Goal: Task Accomplishment & Management: Manage account settings

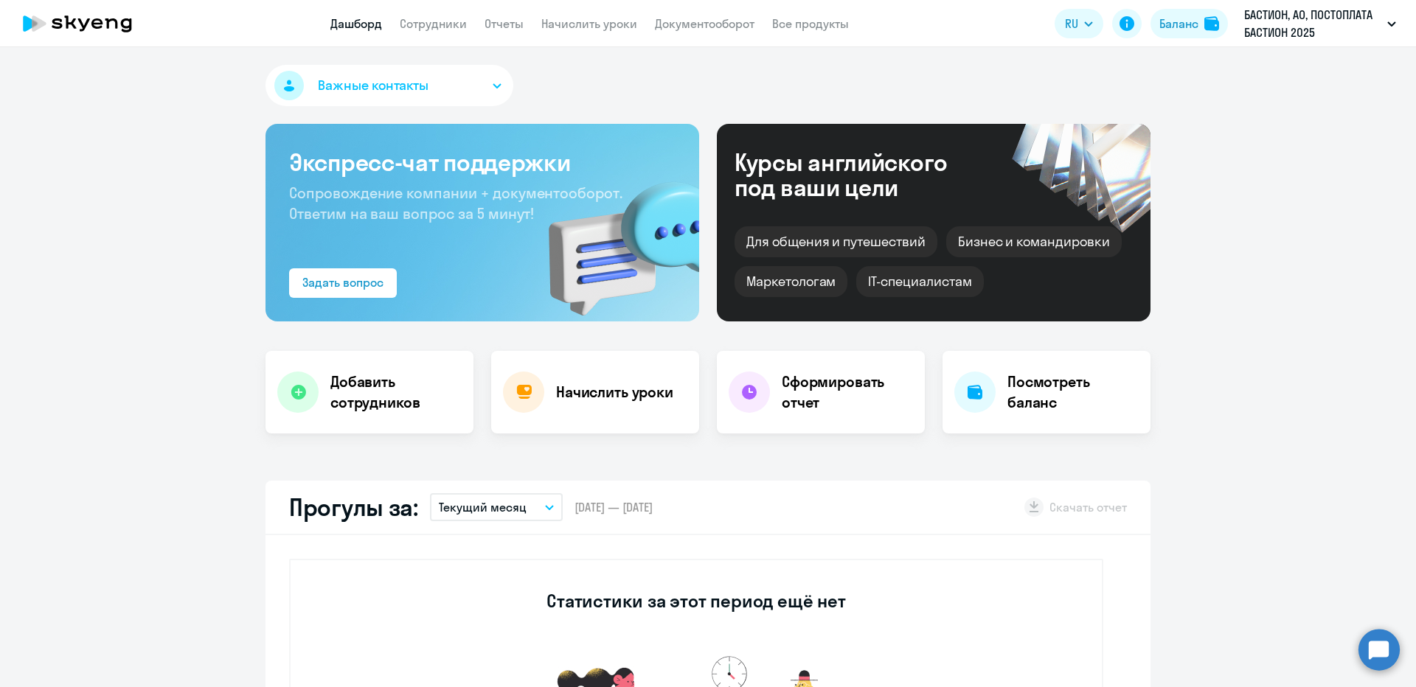
select select "30"
click at [453, 28] on link "Сотрудники" at bounding box center [433, 23] width 67 height 15
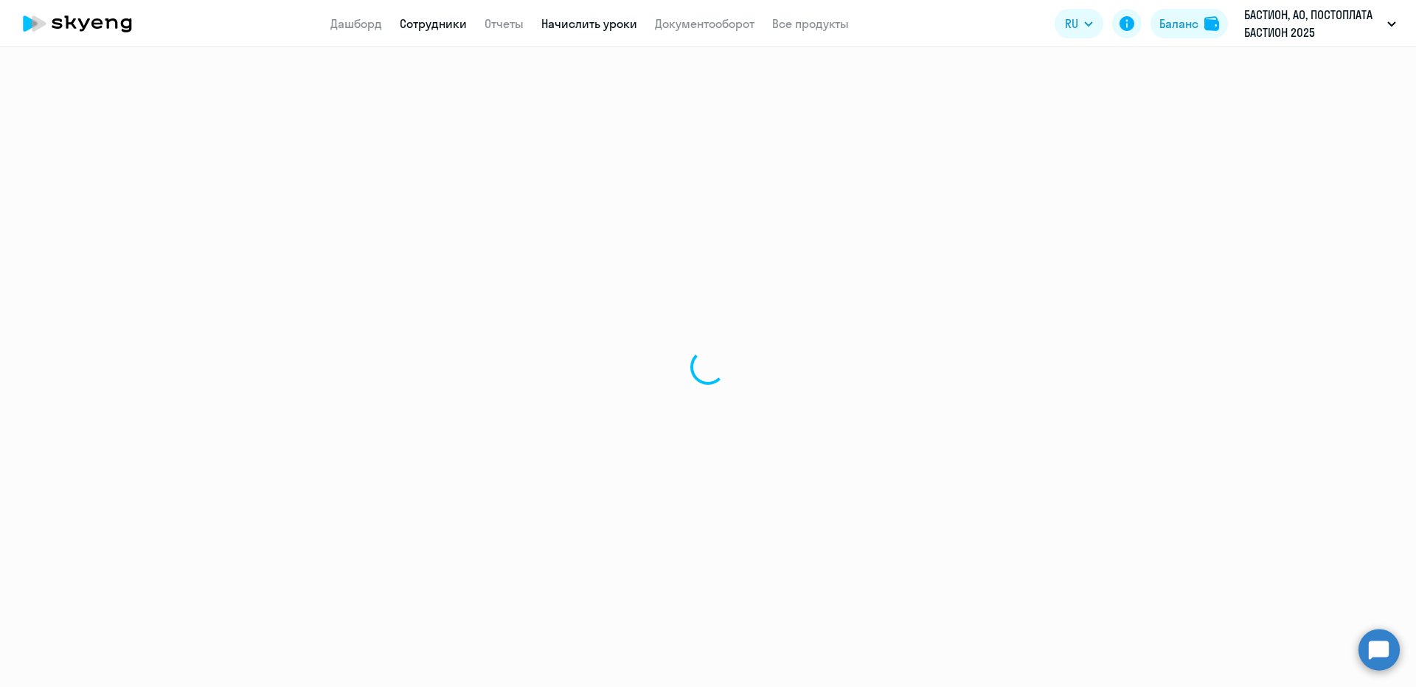
click at [549, 26] on link "Начислить уроки" at bounding box center [589, 23] width 96 height 15
select select "30"
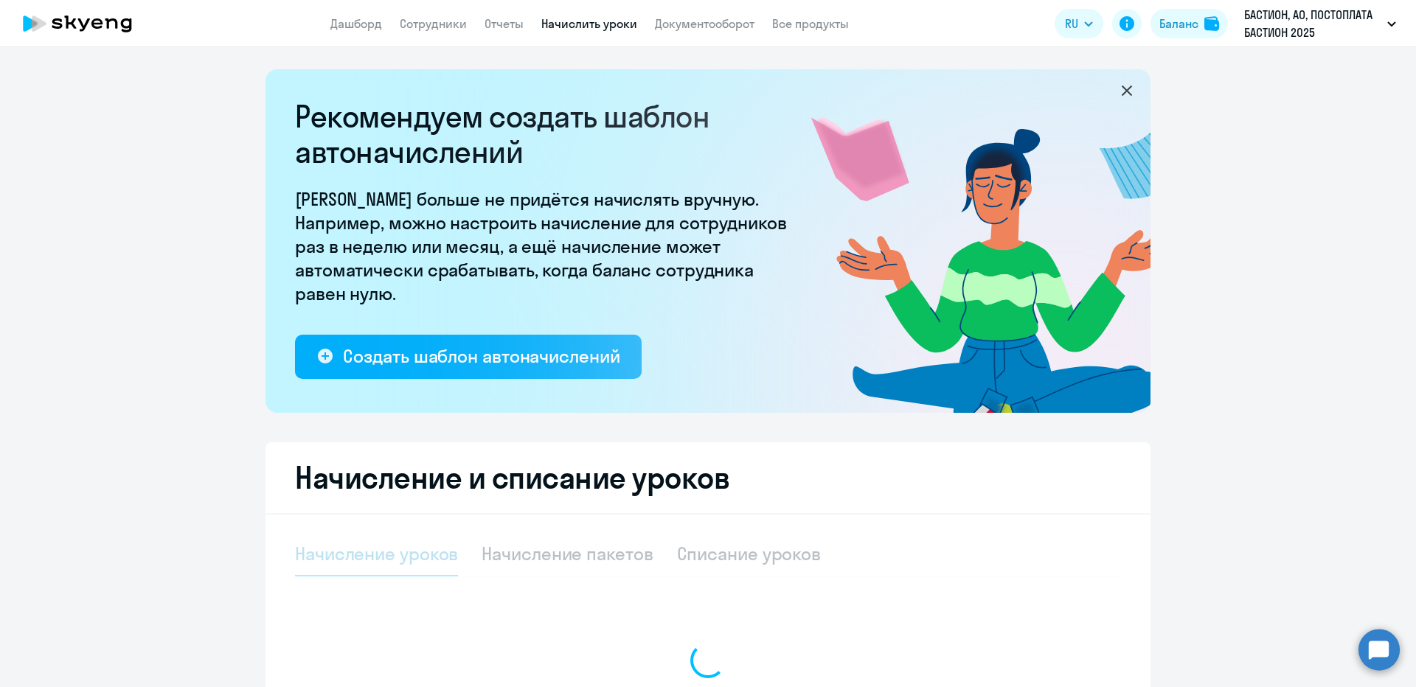
select select "10"
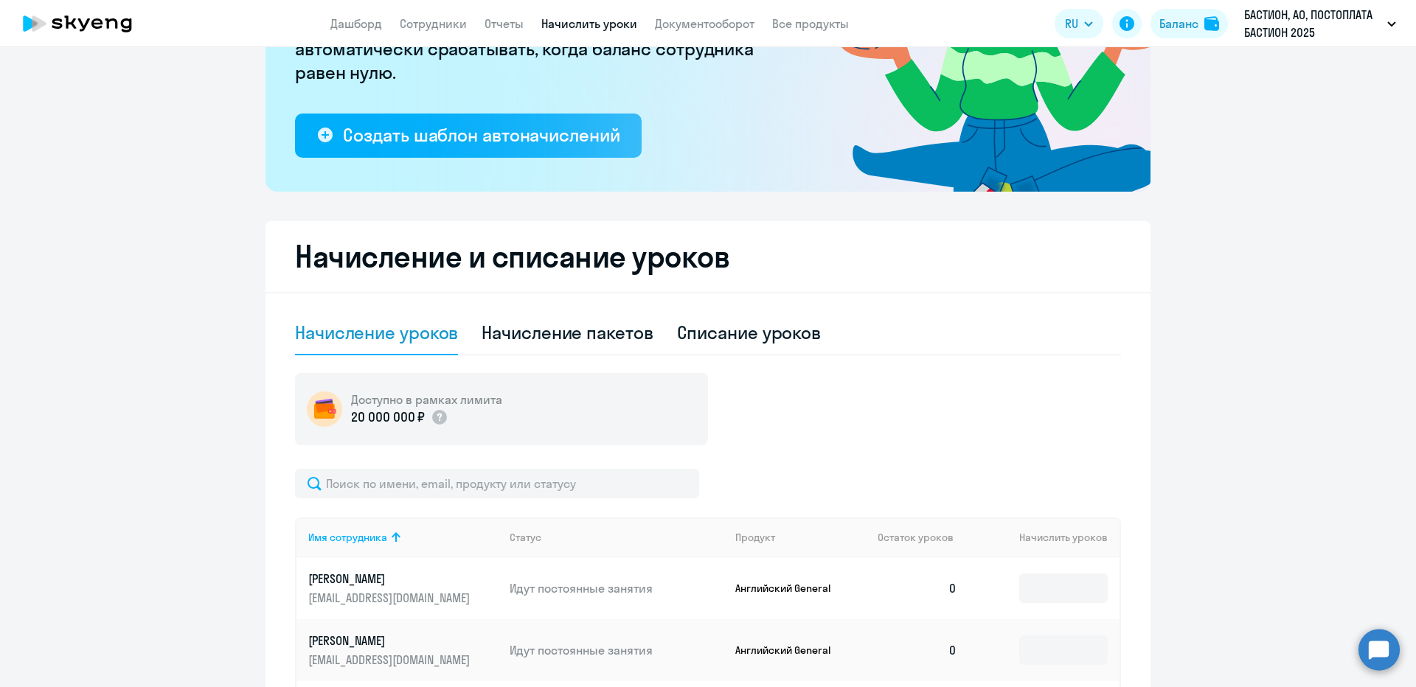
scroll to position [295, 0]
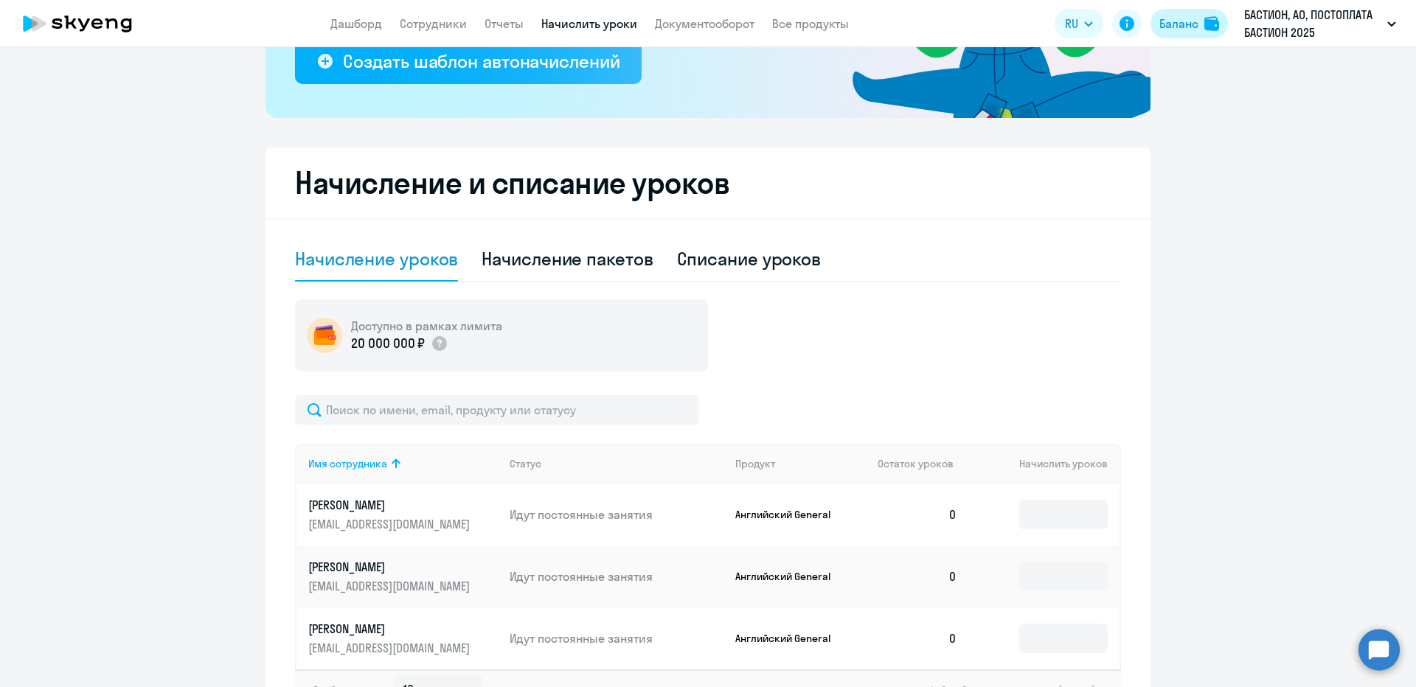
click at [1180, 27] on div "Баланс" at bounding box center [1178, 24] width 39 height 18
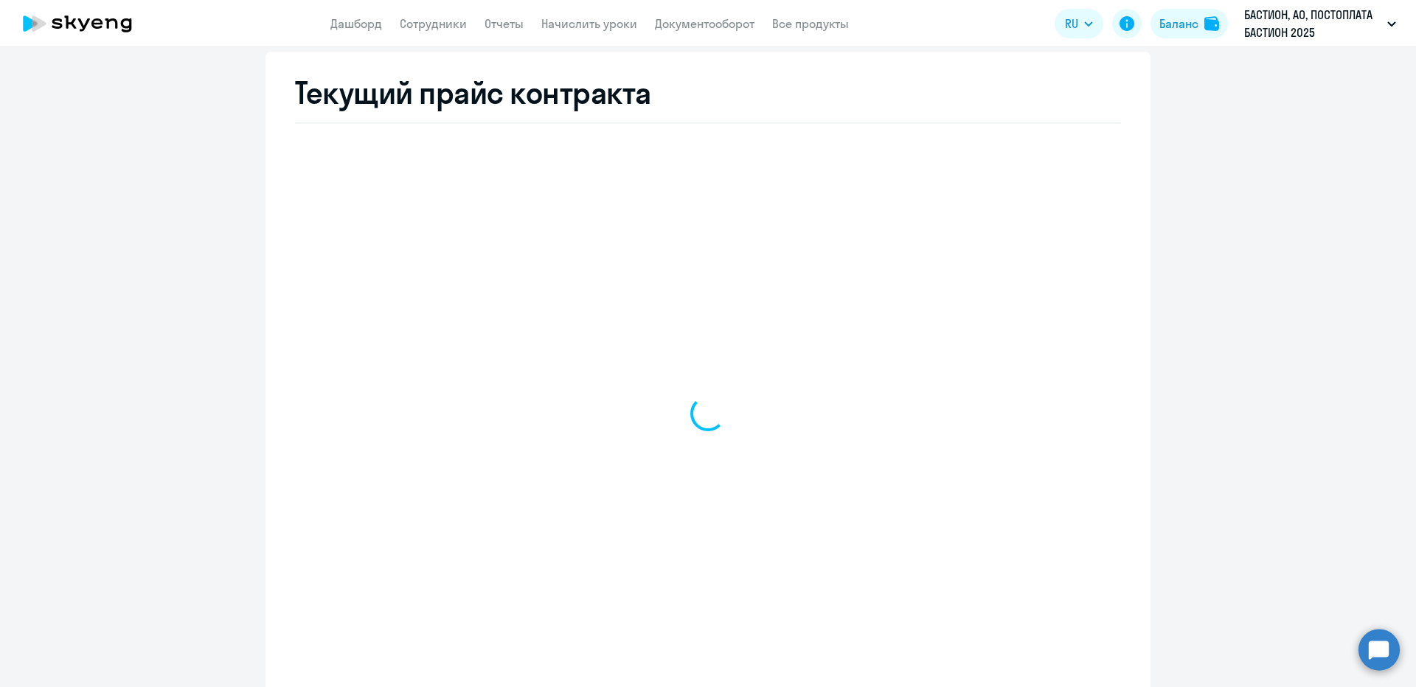
select select "english_adult_not_native_speaker"
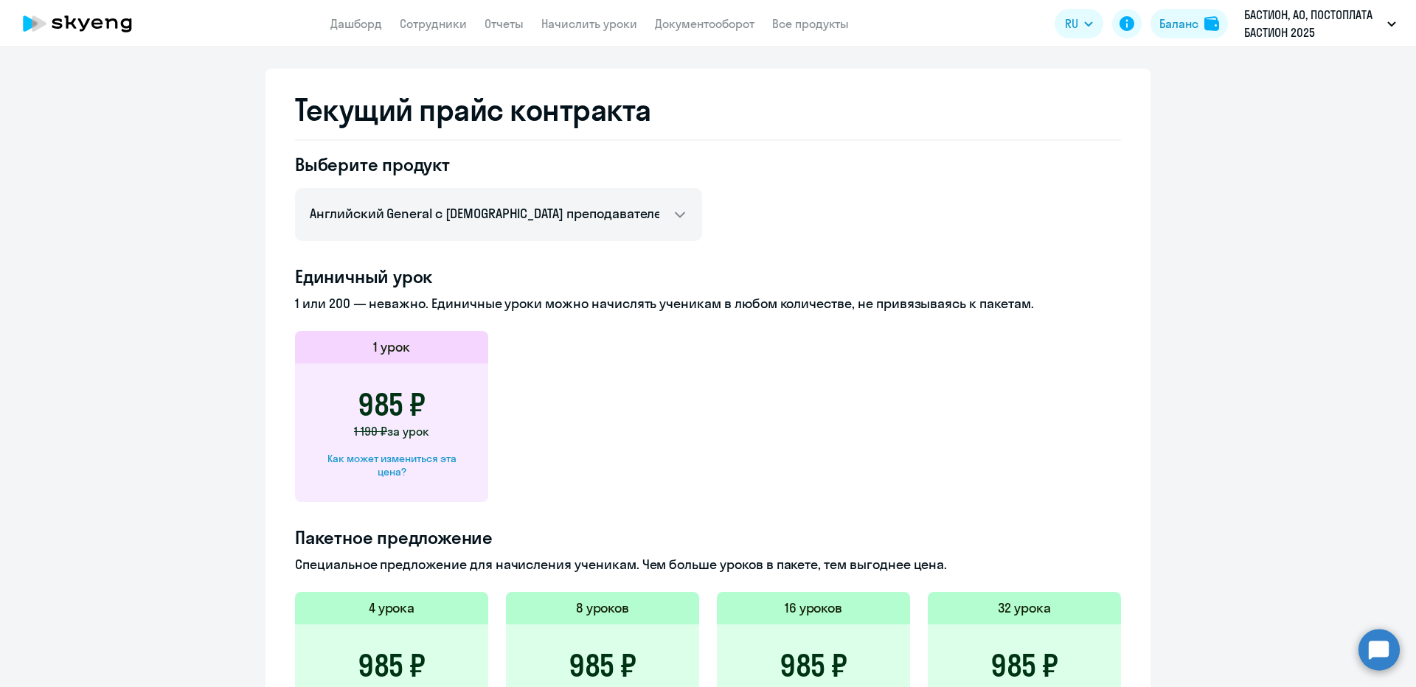
scroll to position [147, 0]
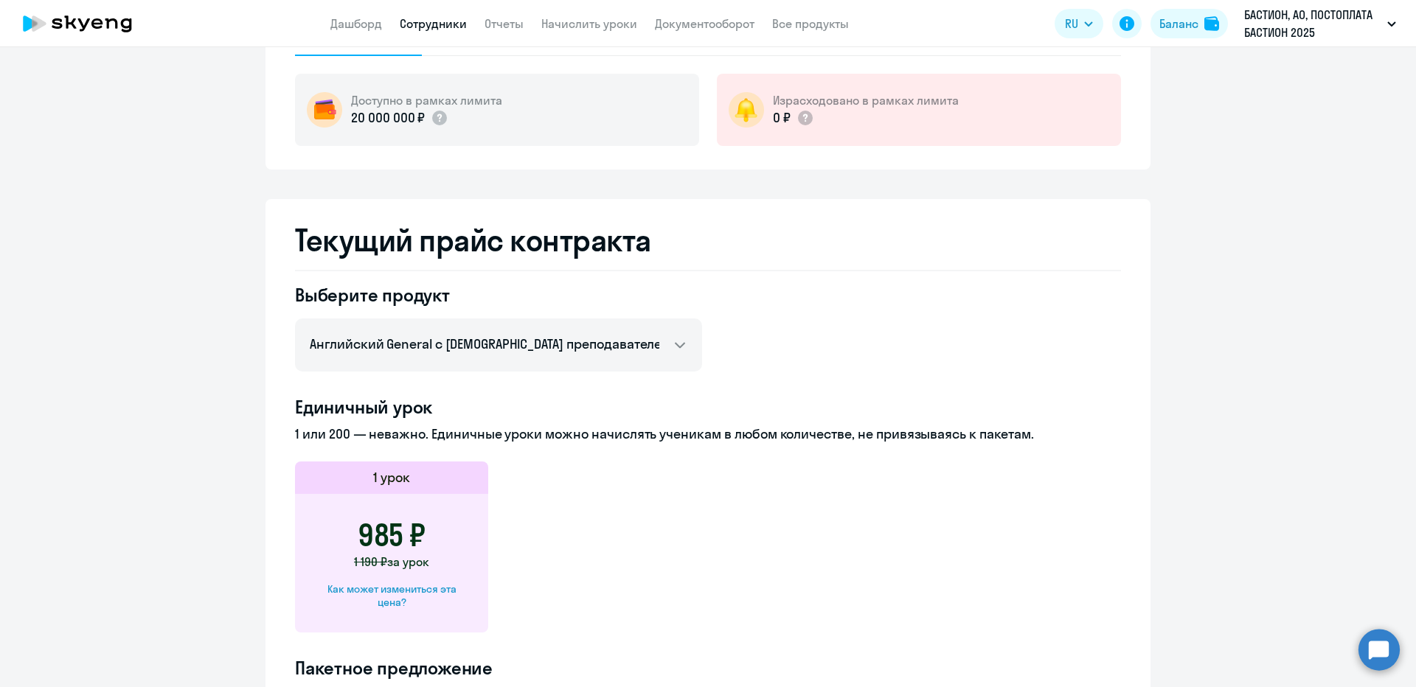
click at [415, 18] on link "Сотрудники" at bounding box center [433, 23] width 67 height 15
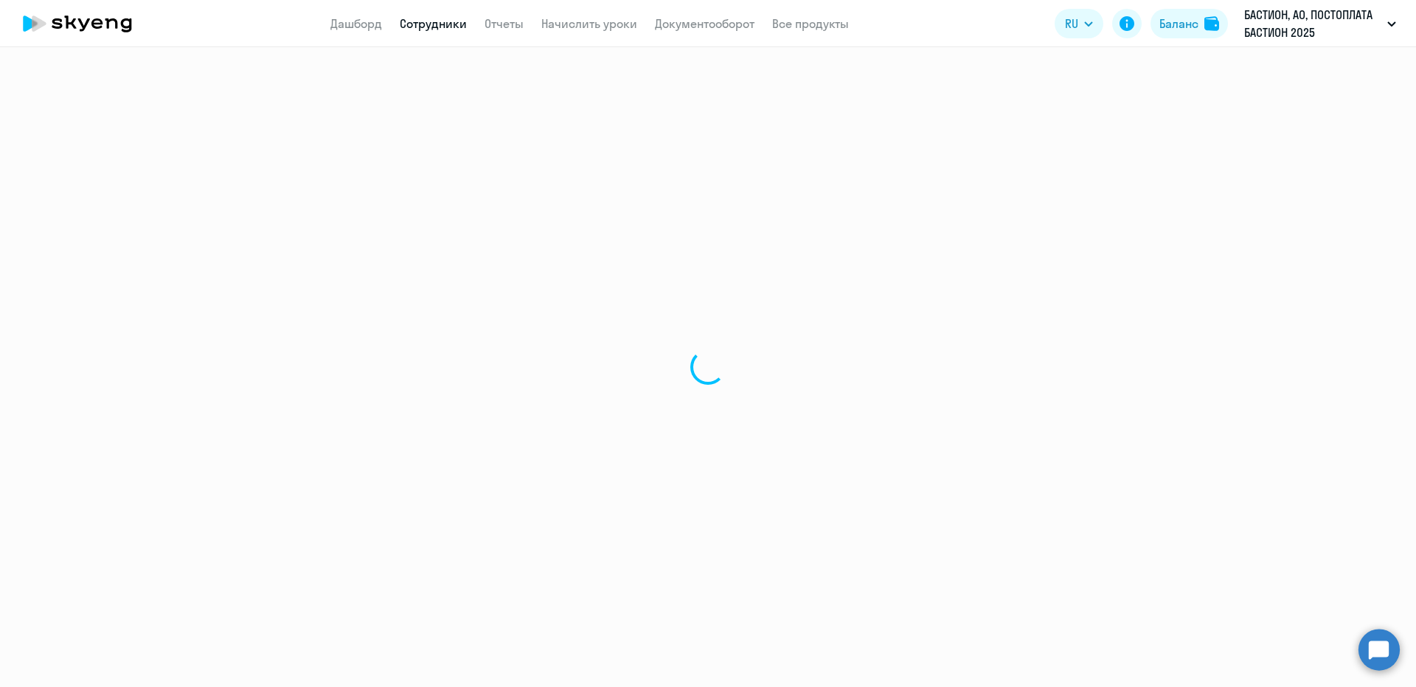
select select "30"
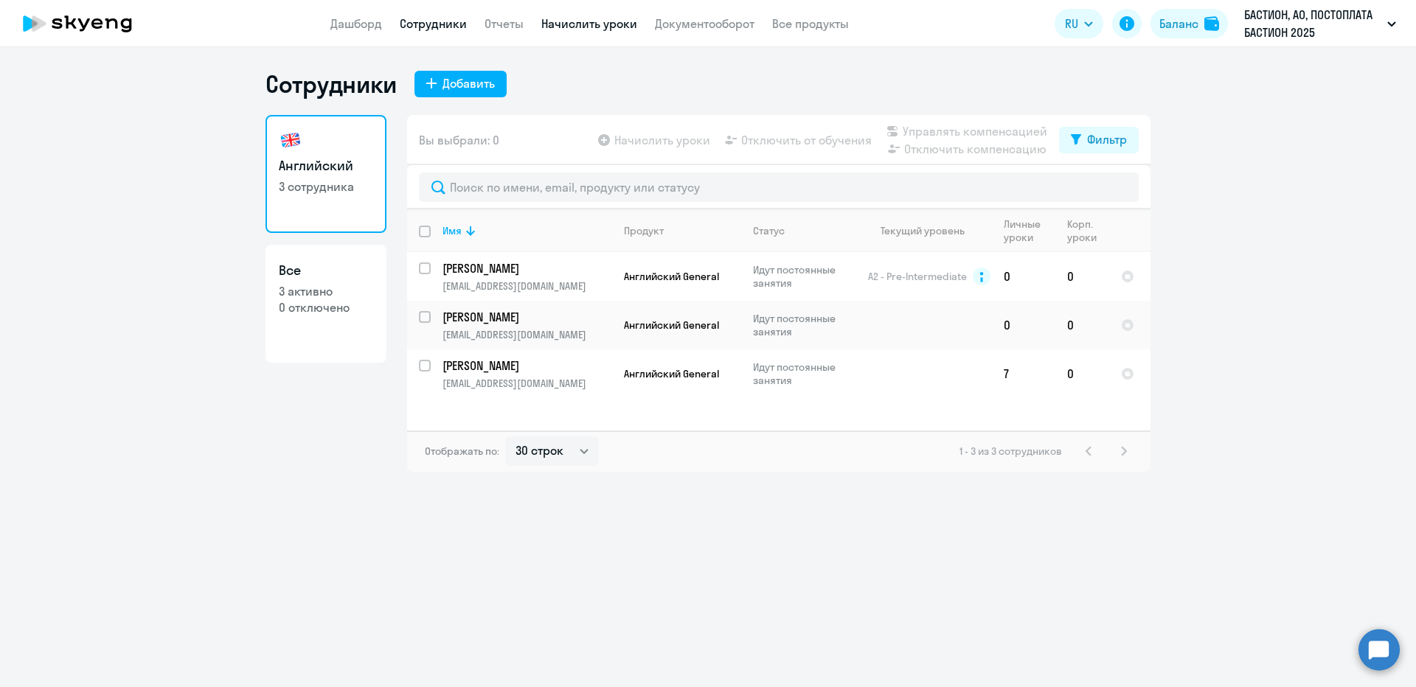
click at [577, 20] on link "Начислить уроки" at bounding box center [589, 23] width 96 height 15
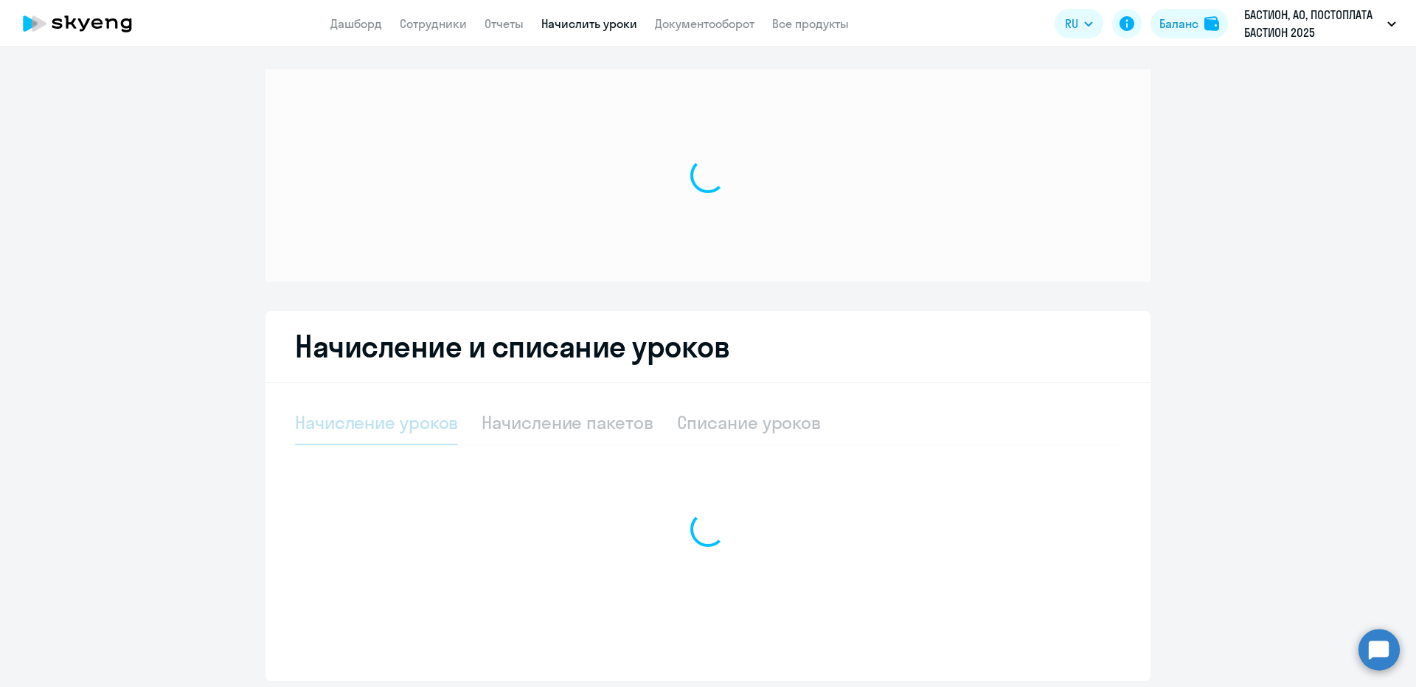
select select "10"
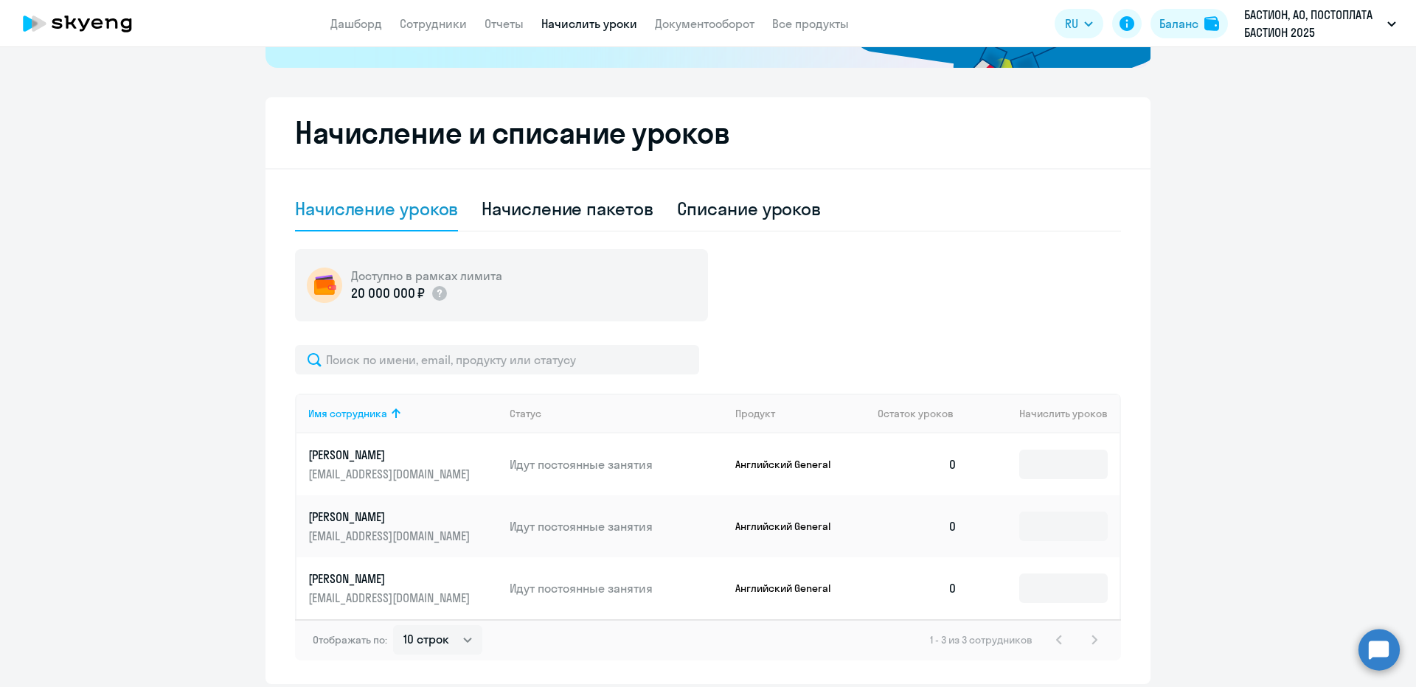
scroll to position [401, 0]
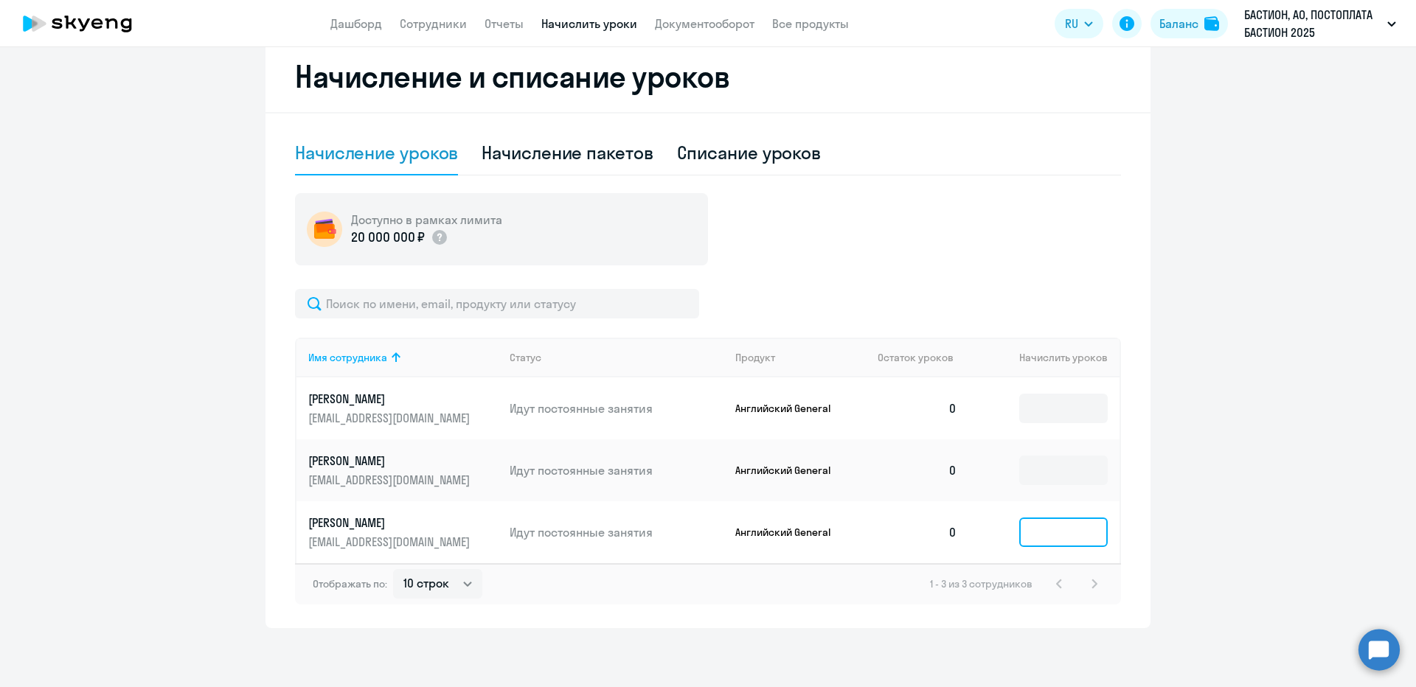
click at [1094, 540] on input at bounding box center [1063, 532] width 88 height 29
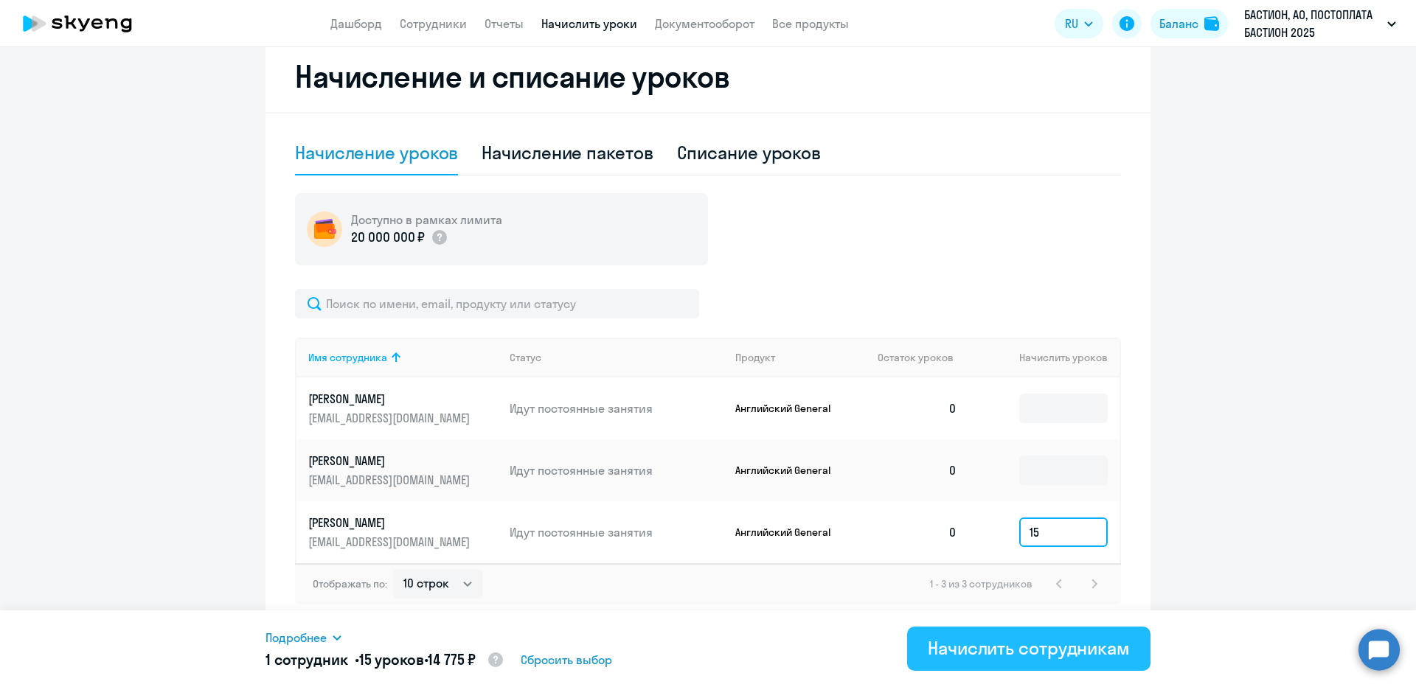
type input "15"
click at [1038, 636] on button "Начислить сотрудникам" at bounding box center [1028, 649] width 243 height 44
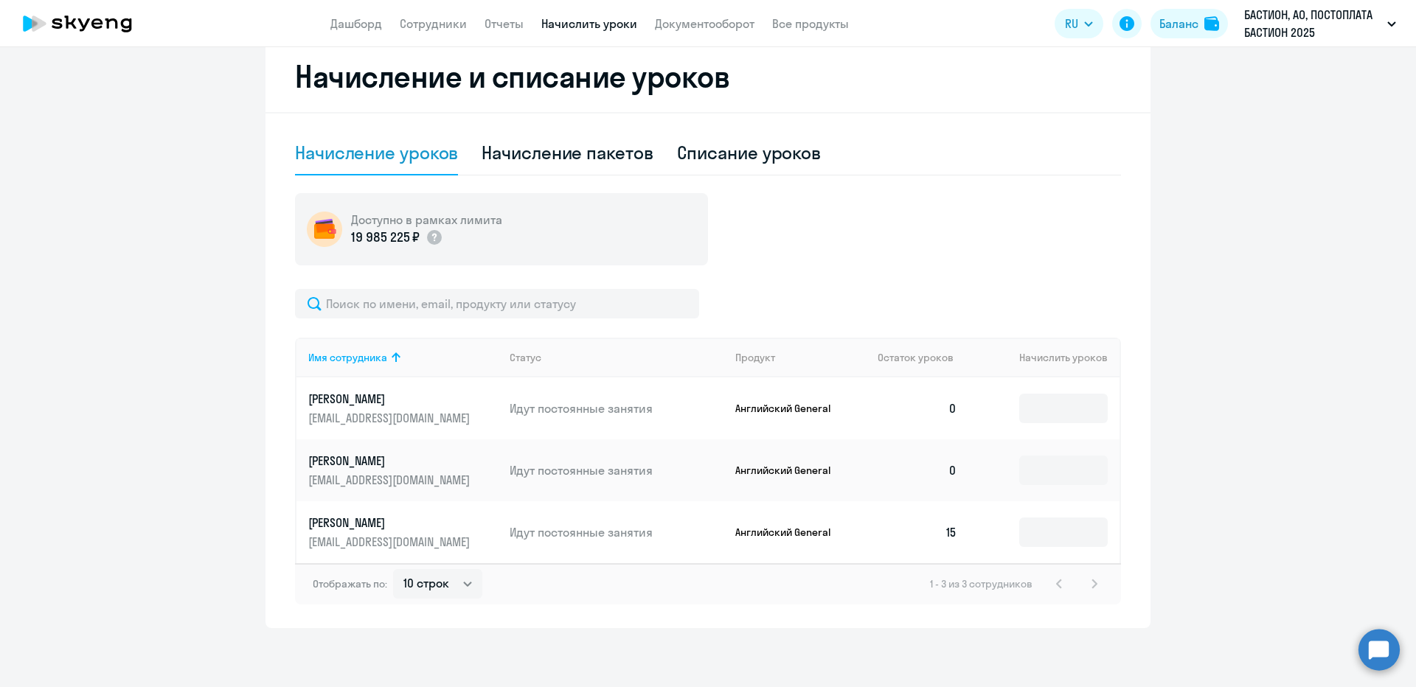
click at [316, 524] on p "[PERSON_NAME]" at bounding box center [390, 523] width 165 height 16
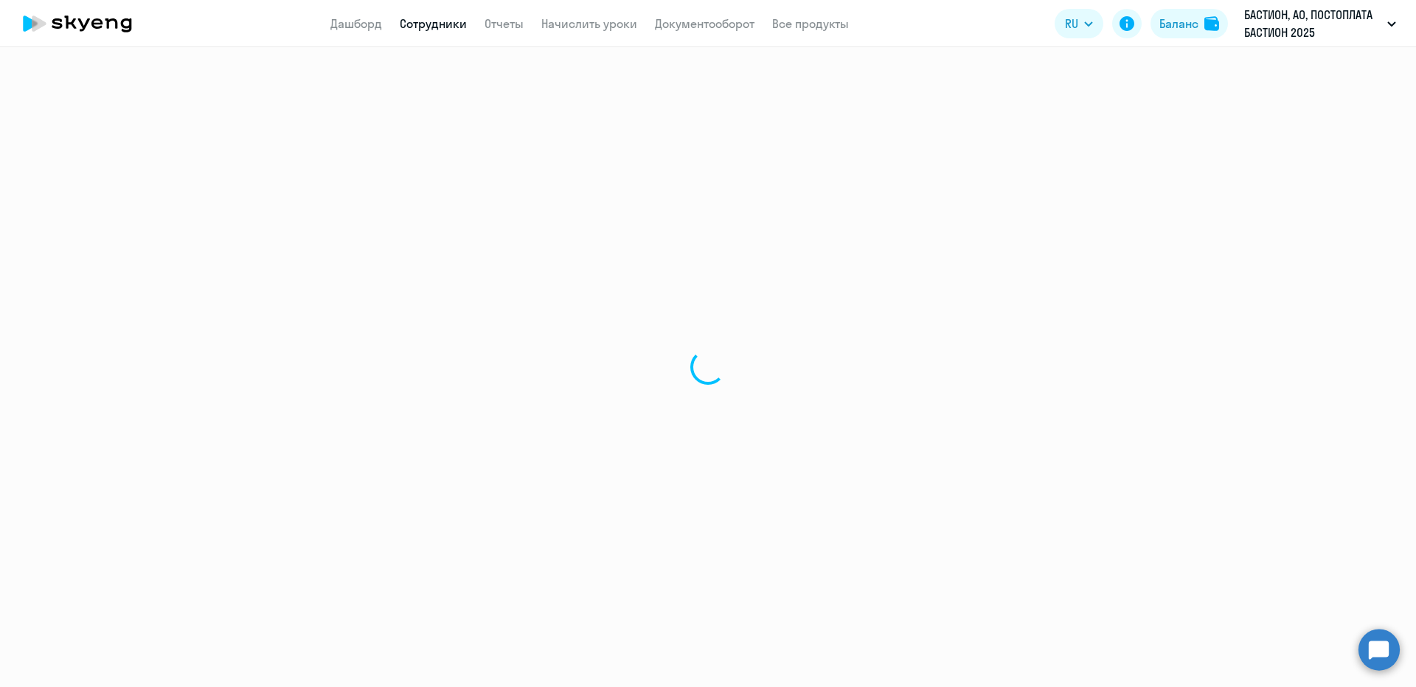
select select "english"
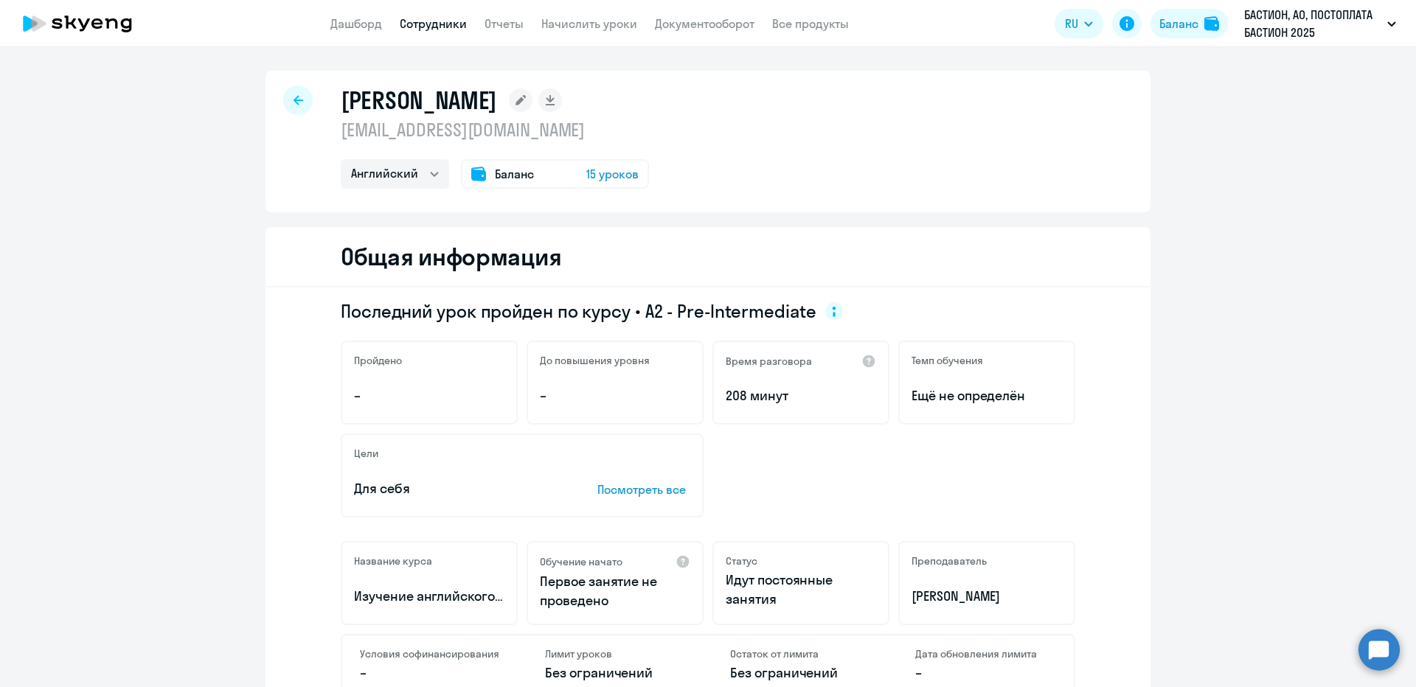
click at [422, 102] on h1 "[PERSON_NAME]" at bounding box center [419, 100] width 156 height 29
copy div "[PERSON_NAME]"
click at [283, 93] on div at bounding box center [297, 100] width 29 height 29
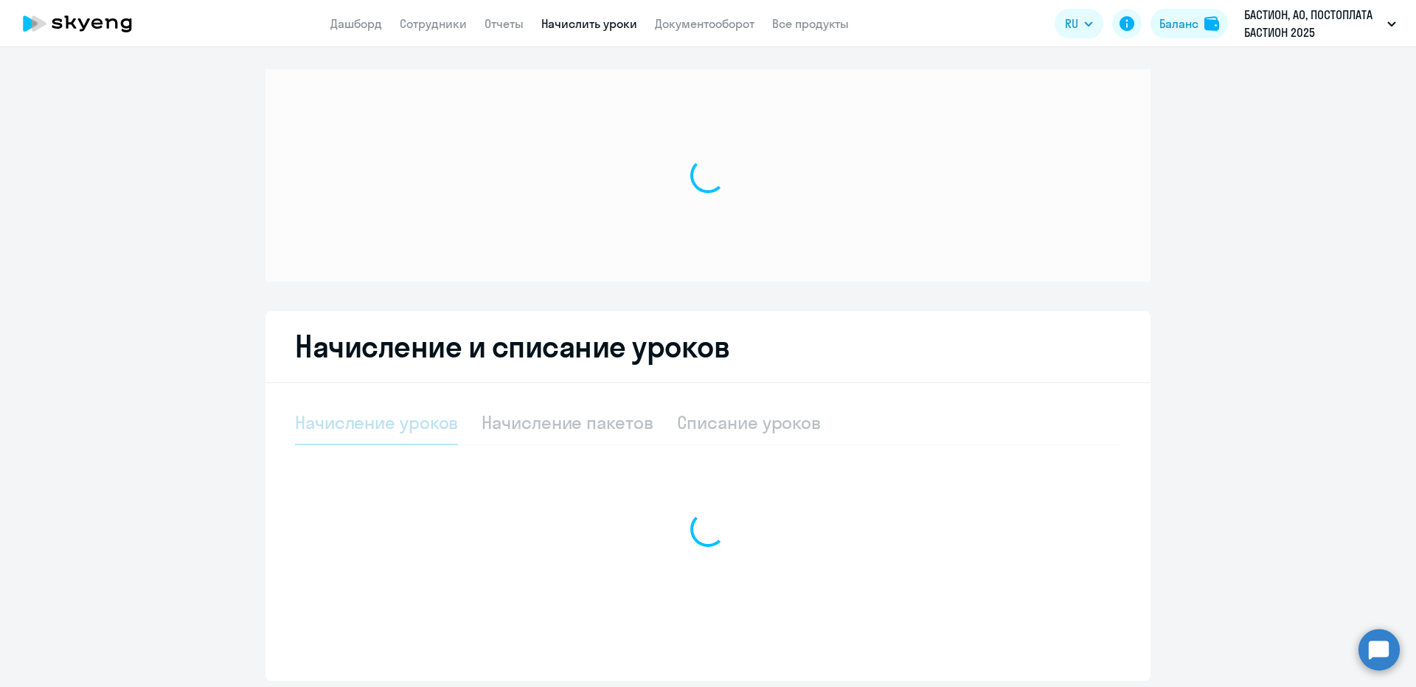
select select "10"
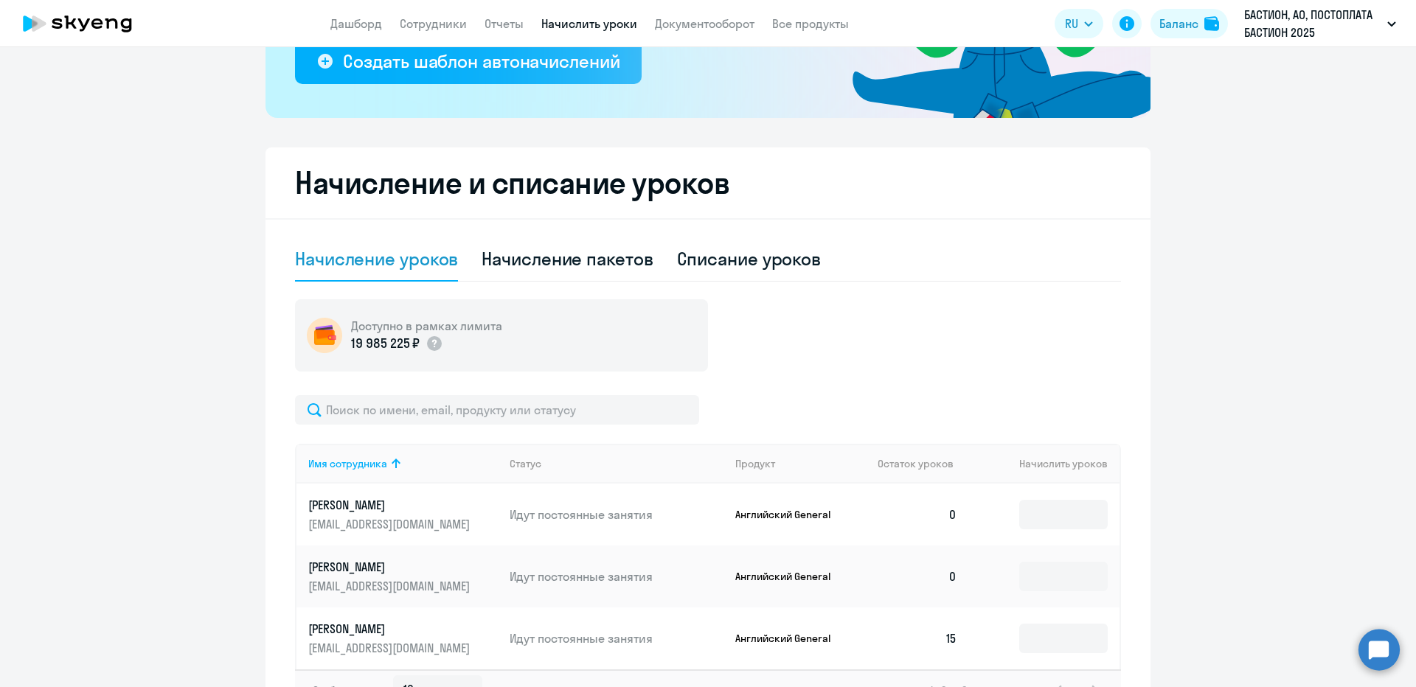
scroll to position [401, 0]
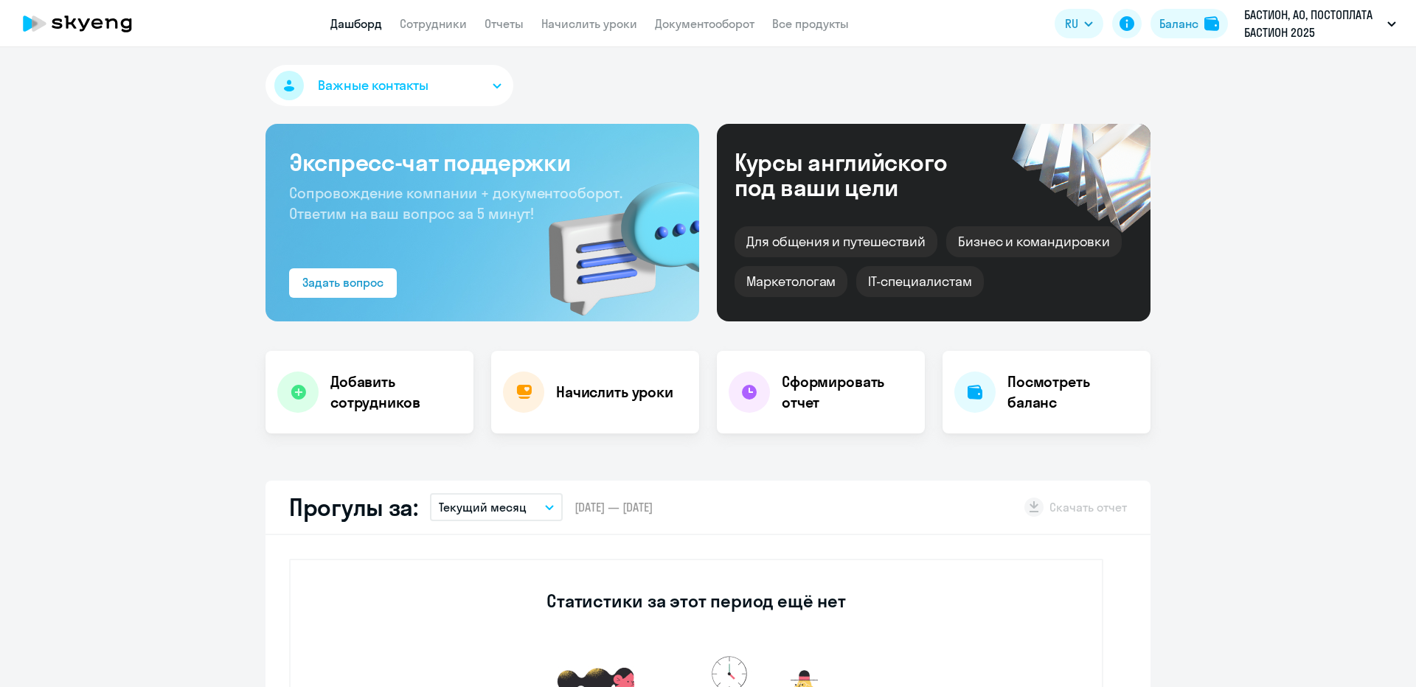
select select "30"
click at [1180, 32] on button "Баланс" at bounding box center [1188, 23] width 77 height 29
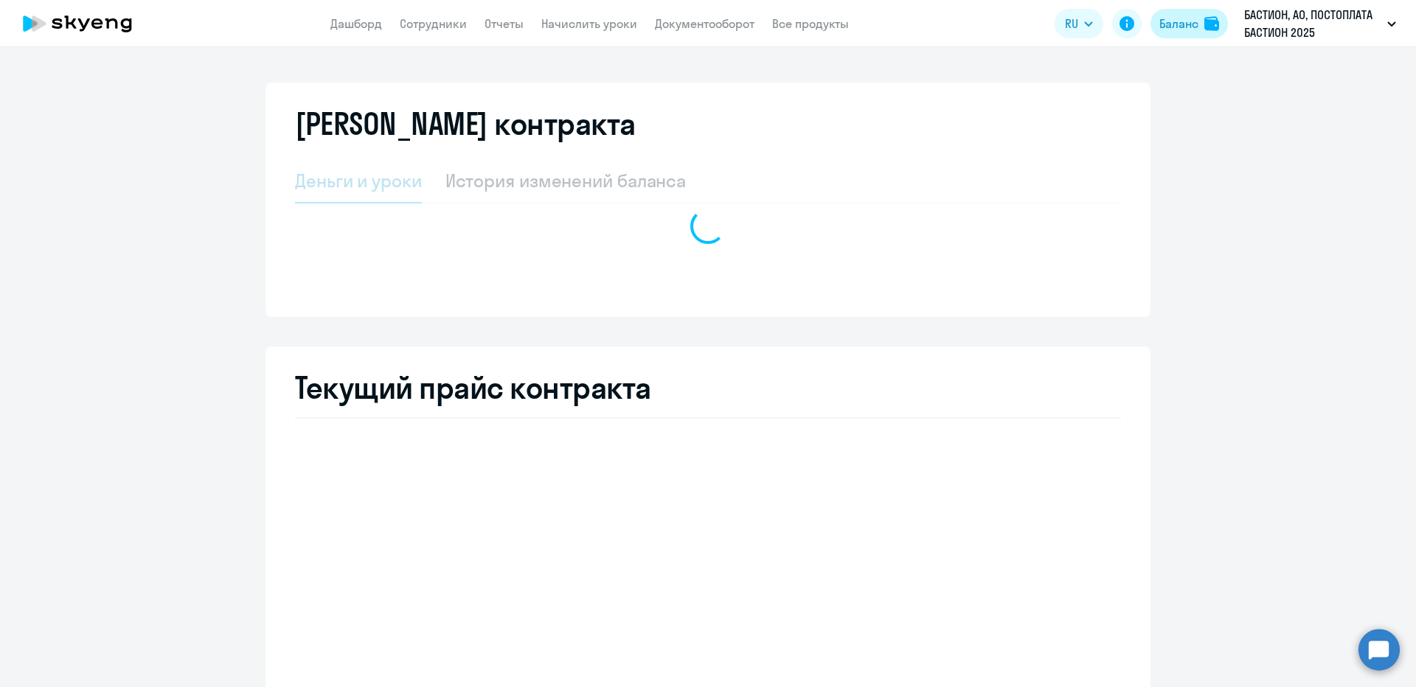
select select "english_adult_not_native_speaker"
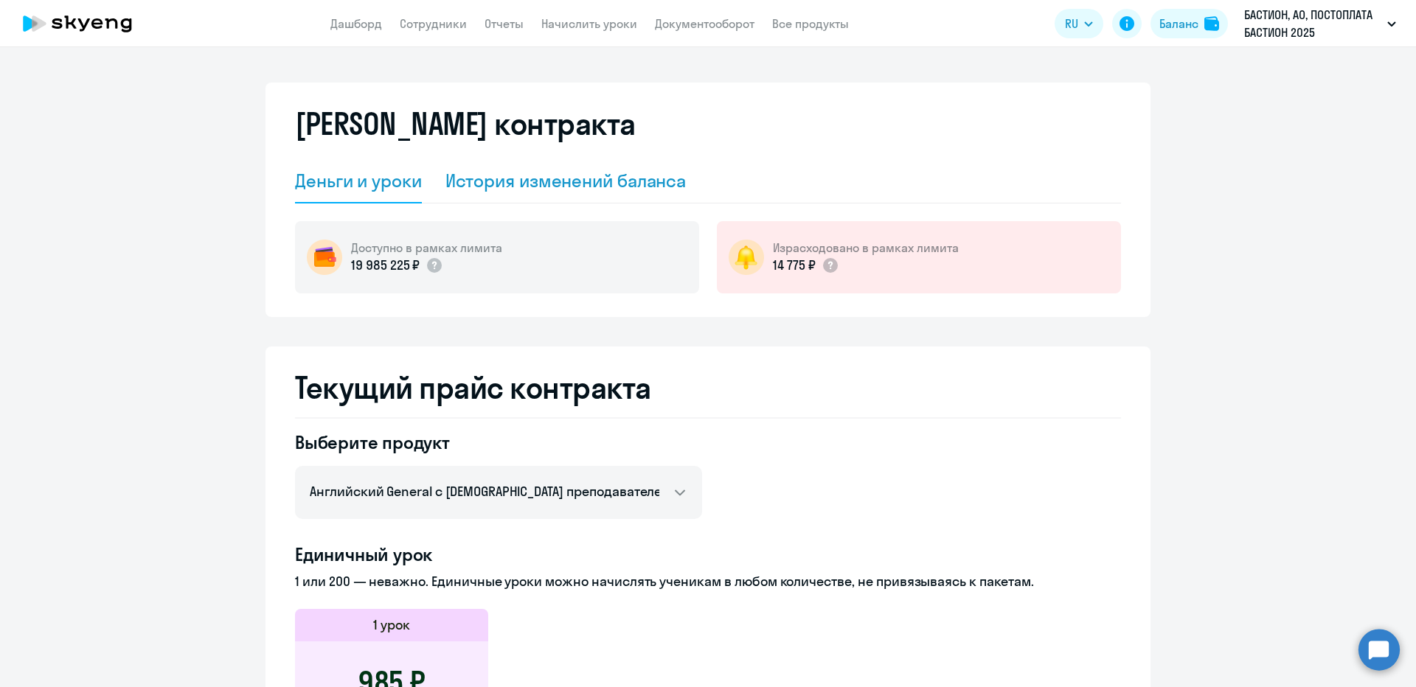
click at [572, 179] on div "История изменений баланса" at bounding box center [565, 181] width 241 height 24
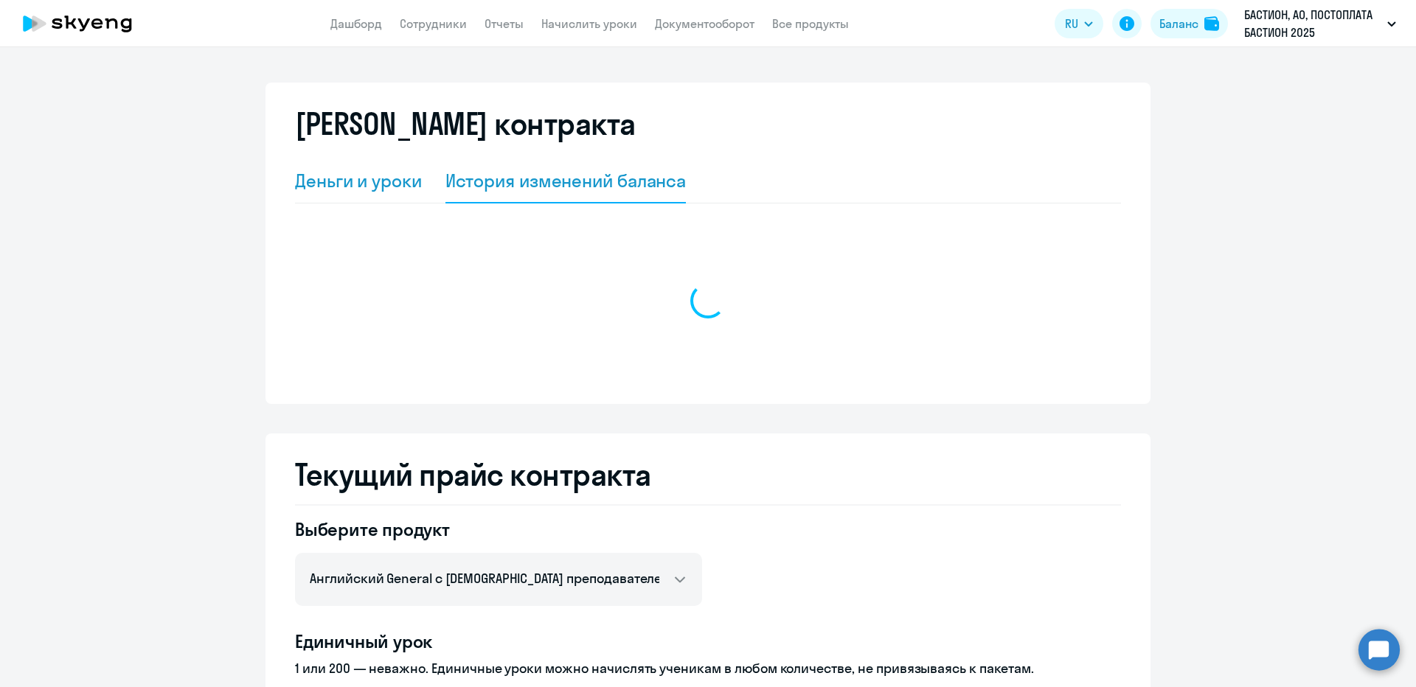
click at [390, 178] on div "Деньги и уроки" at bounding box center [358, 181] width 127 height 24
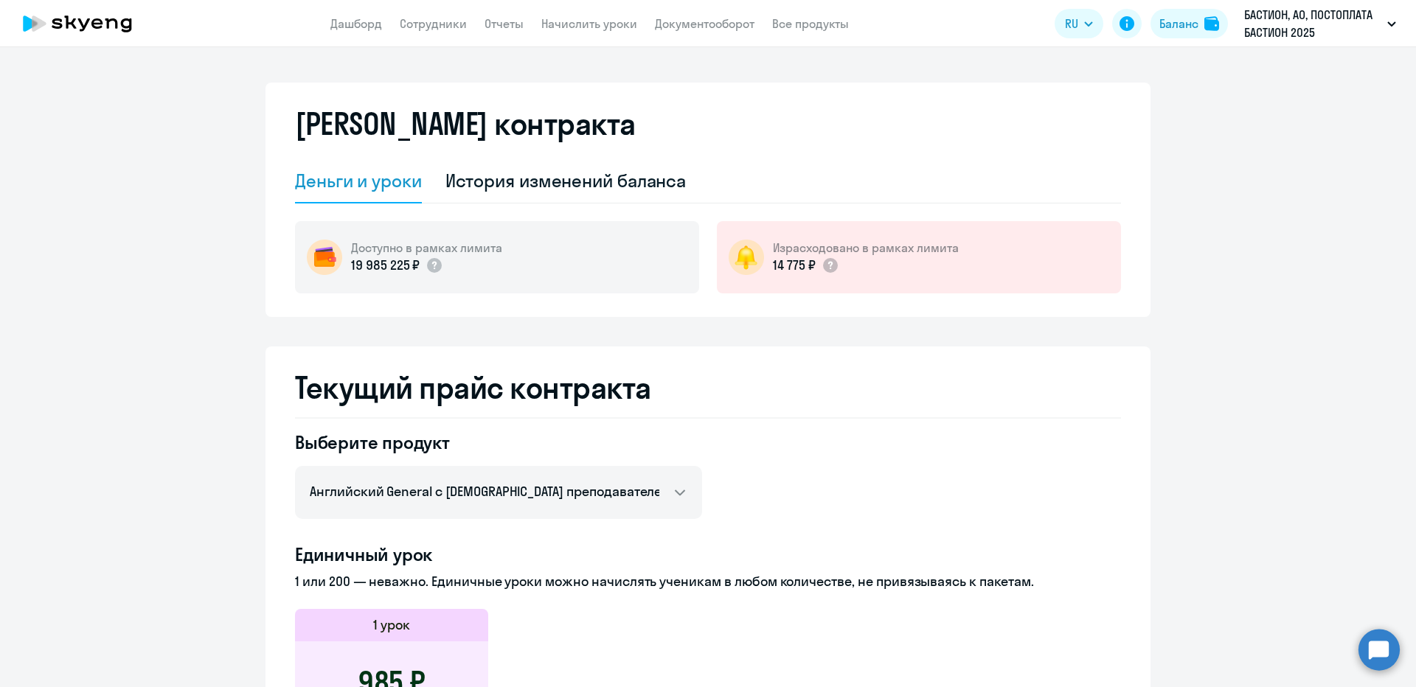
click at [410, 13] on app-header "Дашборд Сотрудники Отчеты Начислить уроки Документооборот Все продукты Дашборд …" at bounding box center [708, 23] width 1416 height 47
click at [420, 24] on link "Сотрудники" at bounding box center [433, 23] width 67 height 15
select select "30"
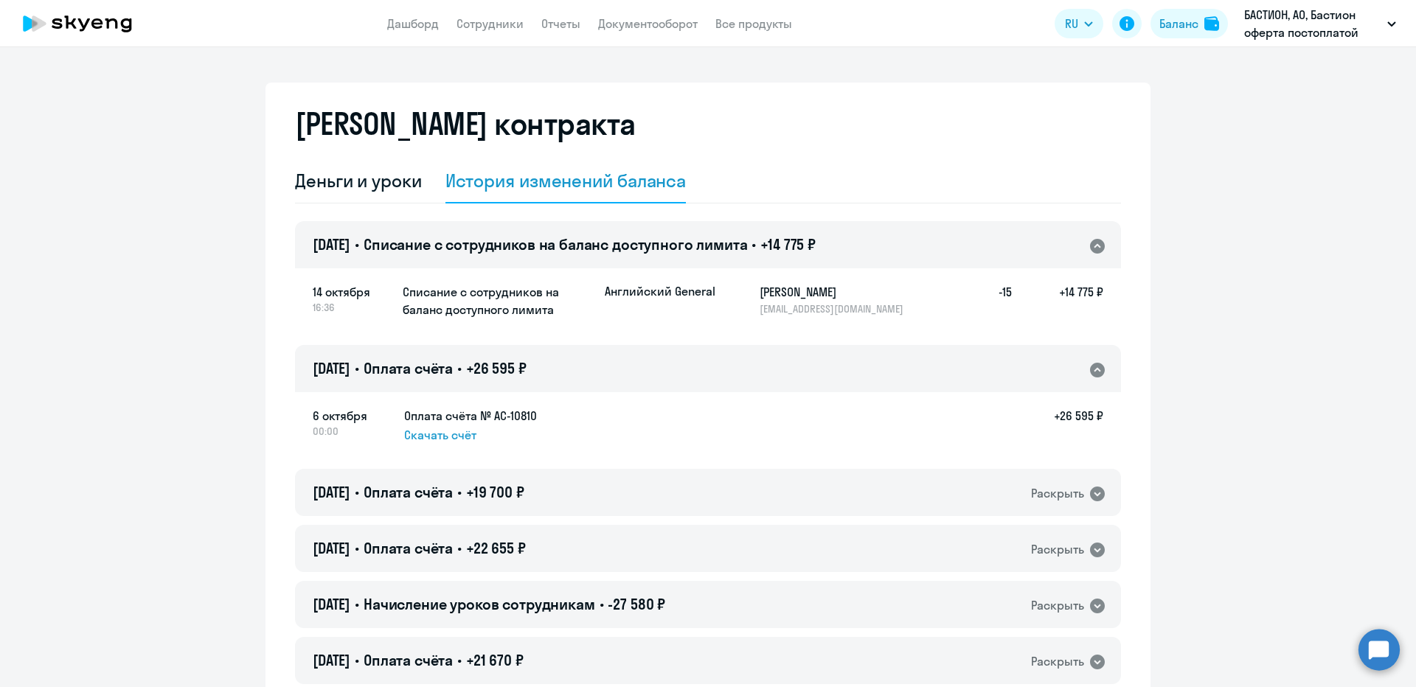
select select "english_adult_not_native_speaker"
